Goal: Task Accomplishment & Management: Use online tool/utility

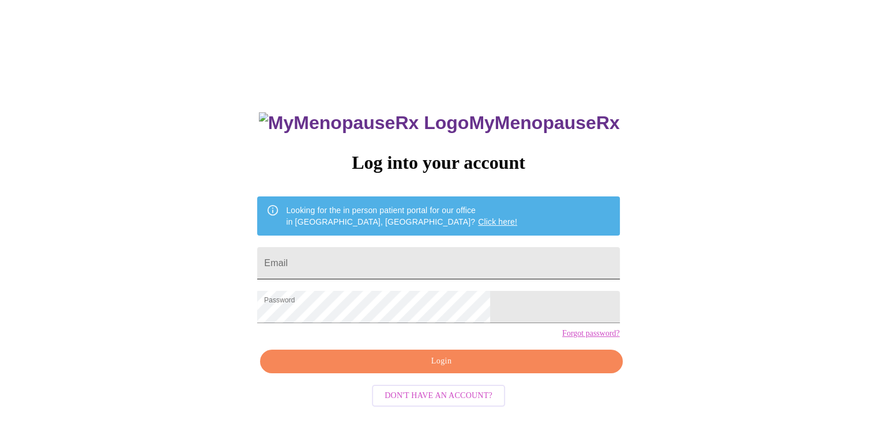
click at [509, 263] on input "Email" at bounding box center [438, 263] width 362 height 32
type input "[EMAIL_ADDRESS][DOMAIN_NAME]"
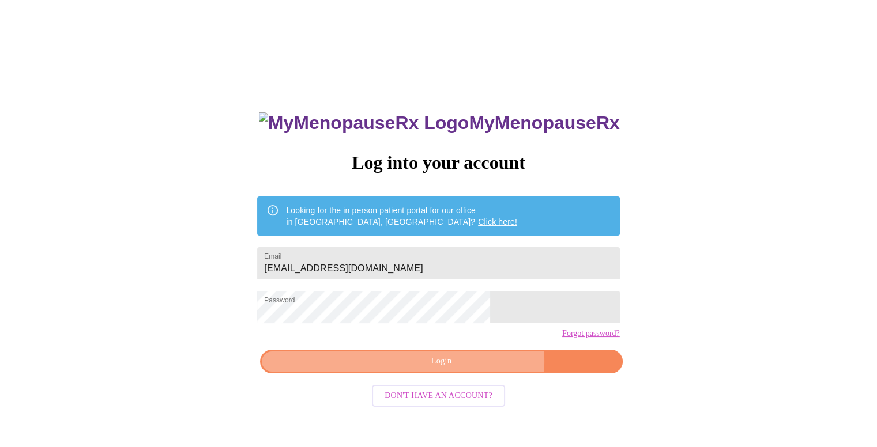
click at [467, 369] on span "Login" at bounding box center [441, 362] width 336 height 14
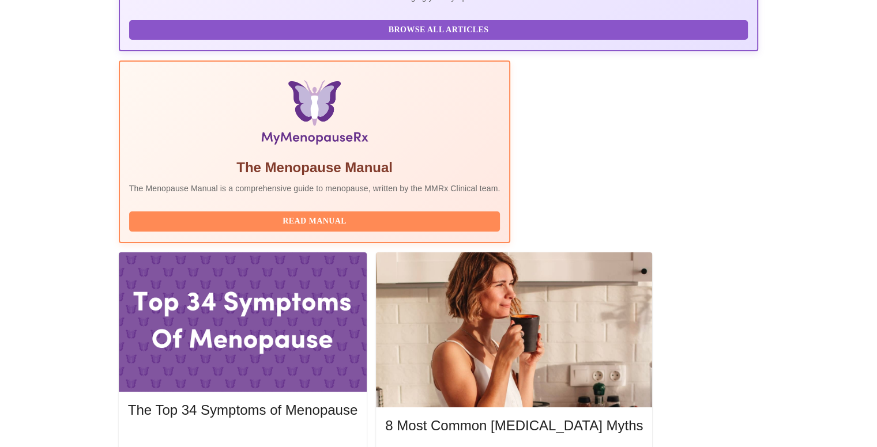
scroll to position [312, 0]
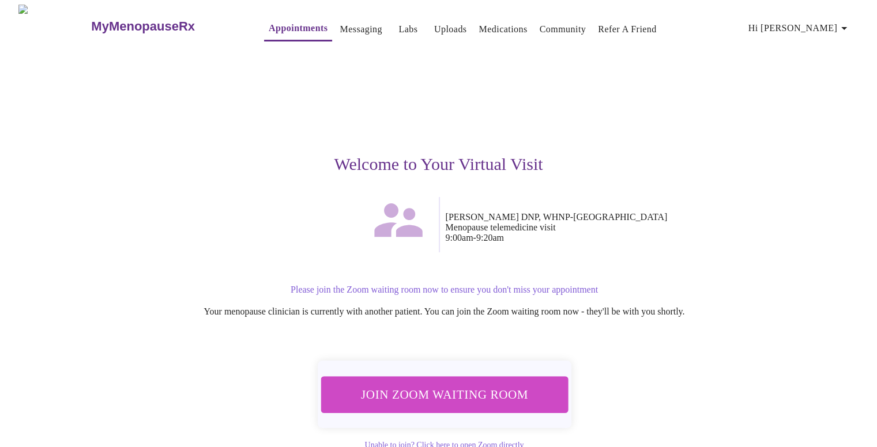
scroll to position [34, 0]
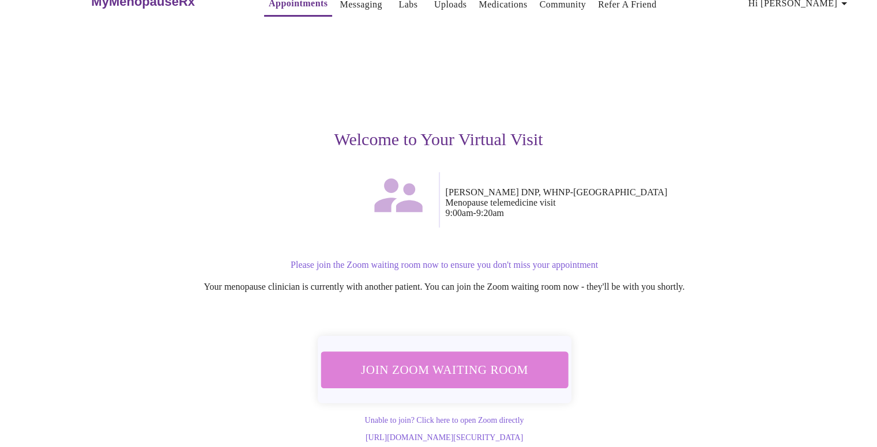
click at [505, 359] on span "Join Zoom Waiting Room" at bounding box center [444, 369] width 217 height 21
